Goal: Find specific page/section: Find specific page/section

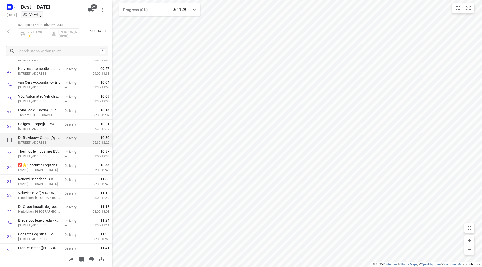
scroll to position [326, 0]
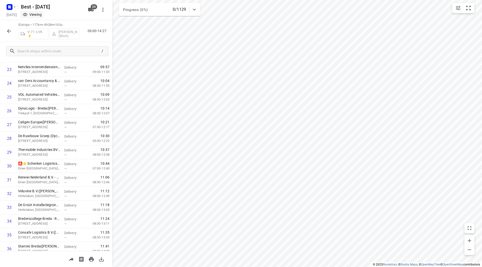
click at [70, 34] on div "V-71-LVK ⚡ Nikki van Hasselt - van Doren (Best)" at bounding box center [48, 33] width 61 height 12
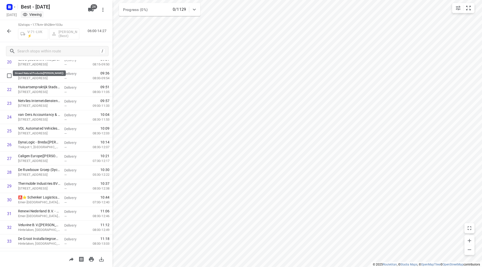
scroll to position [301, 0]
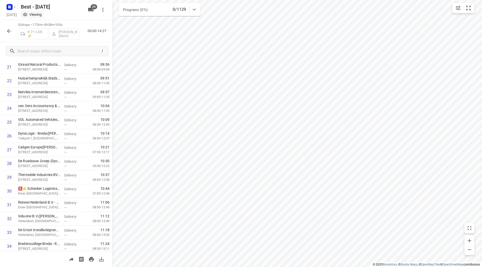
click at [60, 31] on div "V-71-LVK ⚡ Nikki van Hasselt - van Doren (Best)" at bounding box center [48, 33] width 61 height 12
click at [9, 30] on icon "button" at bounding box center [9, 31] width 4 height 4
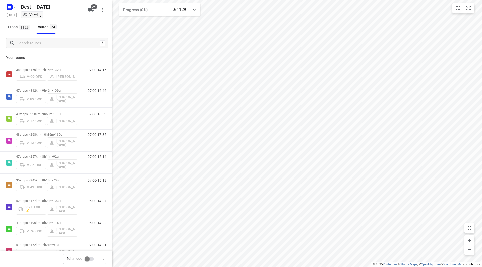
click at [93, 10] on icon "button" at bounding box center [91, 10] width 6 height 4
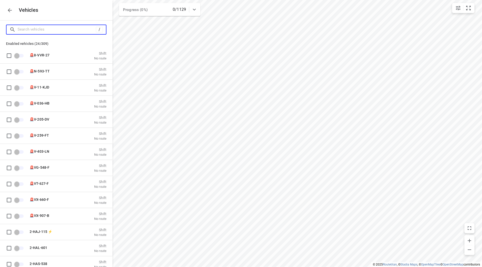
click at [62, 32] on input "Search vehicles" at bounding box center [57, 30] width 78 height 8
click at [8, 11] on icon "button" at bounding box center [10, 10] width 6 height 6
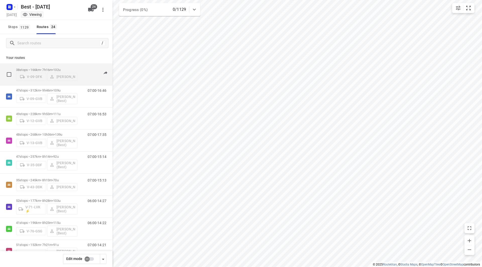
click at [64, 78] on div "V-09-DFK Lisa van Rosmalen" at bounding box center [46, 76] width 61 height 9
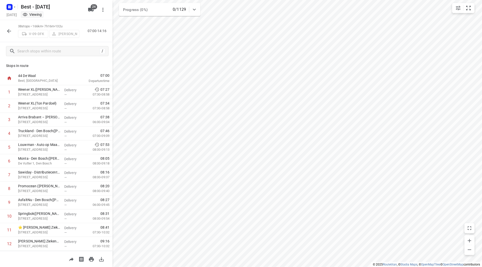
click at [11, 31] on icon "button" at bounding box center [9, 31] width 4 height 4
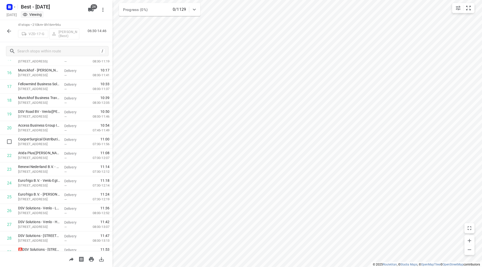
scroll to position [377, 0]
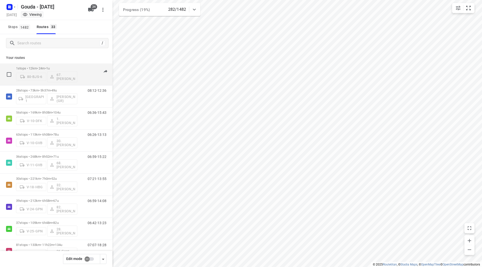
click at [58, 78] on div "80-BJS-6 67. Rob de Jong" at bounding box center [46, 76] width 61 height 12
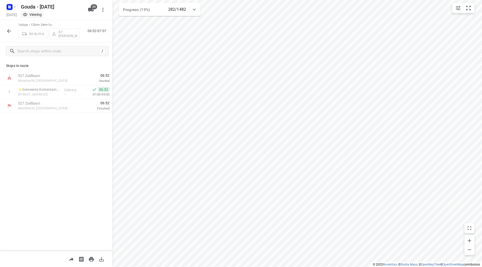
click at [65, 31] on div "80-BJS-6 67. Rob de Jong" at bounding box center [48, 33] width 61 height 12
click at [10, 28] on icon "button" at bounding box center [9, 31] width 6 height 6
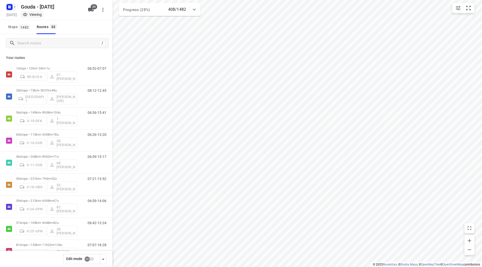
click at [15, 7] on icon "button" at bounding box center [15, 7] width 4 height 4
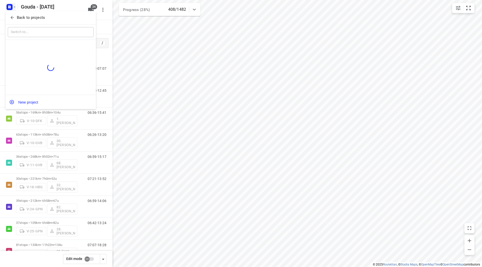
click at [26, 16] on p "Back to projects" at bounding box center [31, 18] width 28 height 6
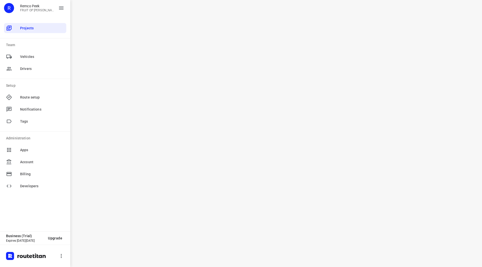
click at [92, 10] on div "i © 2025 Routetitan , © Stadia Maps , © OpenMapTiles © OpenStreetMap contributo…" at bounding box center [276, 133] width 412 height 267
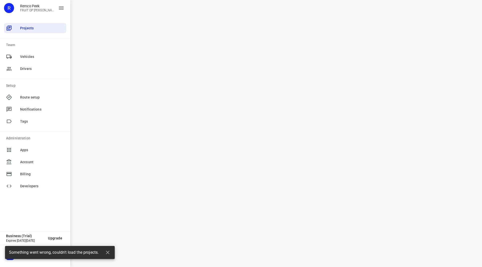
click at [171, 78] on div "i © 2025 Routetitan , © Stadia Maps , © OpenMapTiles © OpenStreetMap contributo…" at bounding box center [276, 133] width 412 height 267
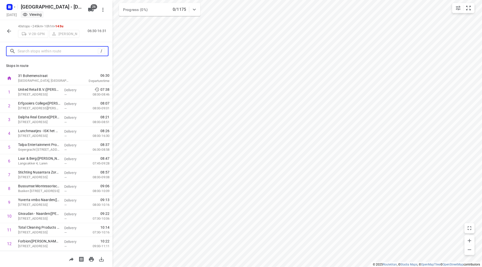
drag, startPoint x: 51, startPoint y: 49, endPoint x: 13, endPoint y: 37, distance: 39.2
click at [50, 49] on input "text" at bounding box center [58, 51] width 80 height 8
click at [11, 32] on icon "button" at bounding box center [9, 31] width 6 height 6
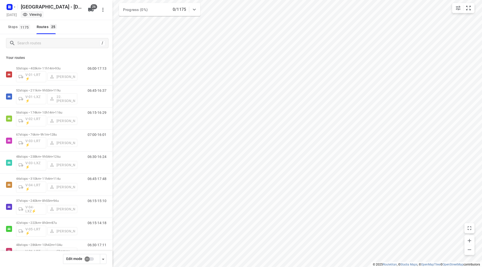
click at [33, 52] on div "Your routes 53 stops • 403km • 11h14m • 93u V-01-LRT ⚡ Jorick Kok 06:00-17:13 5…" at bounding box center [56, 166] width 112 height 229
click at [37, 43] on input "Search routes" at bounding box center [58, 43] width 80 height 8
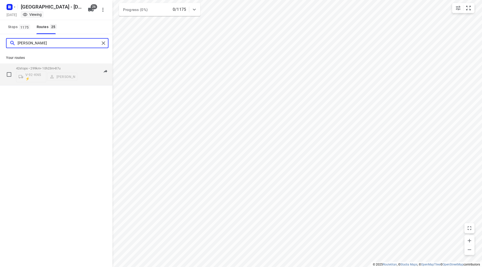
type input "sven"
click at [74, 66] on div "42 stops • 299km • 10h23m • 87u V-92-KNS ⚡ Sven Hageman" at bounding box center [46, 74] width 61 height 21
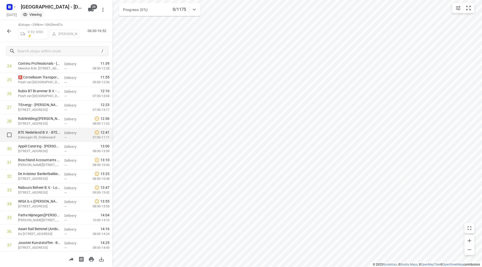
scroll to position [327, 0]
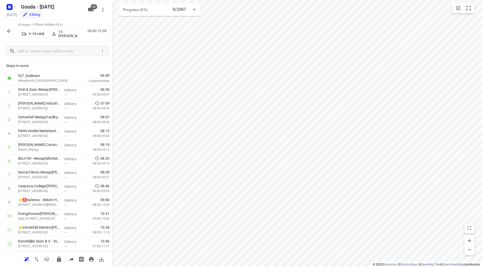
click at [7, 31] on icon "button" at bounding box center [9, 31] width 6 height 6
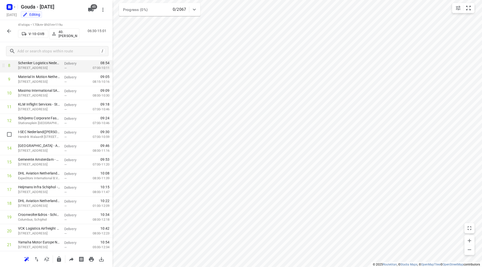
scroll to position [88, 0]
